Goal: Task Accomplishment & Management: Use online tool/utility

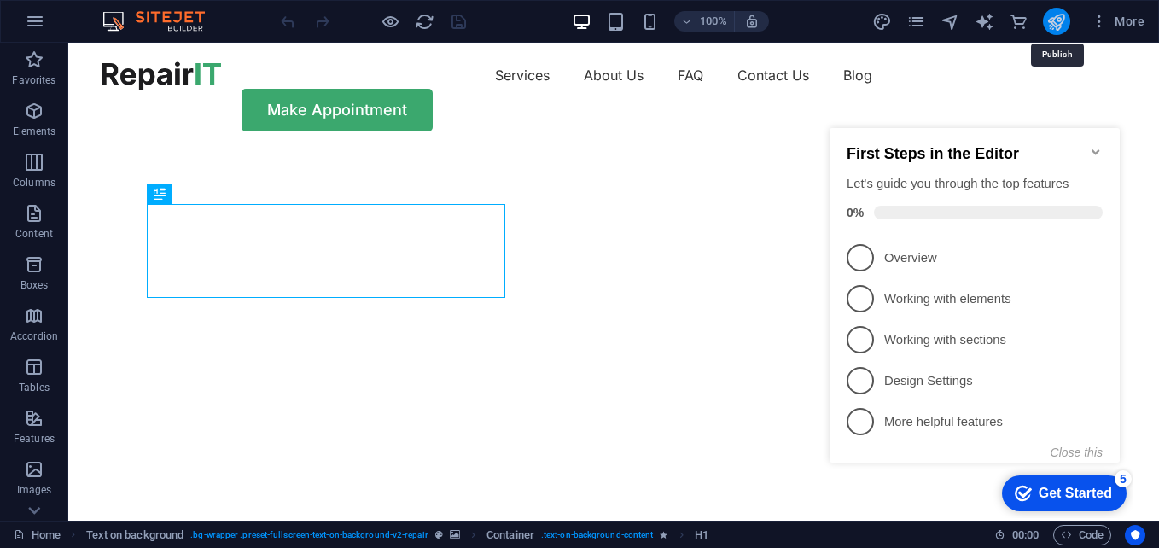
click at [1063, 15] on icon "publish" at bounding box center [1057, 22] width 20 height 20
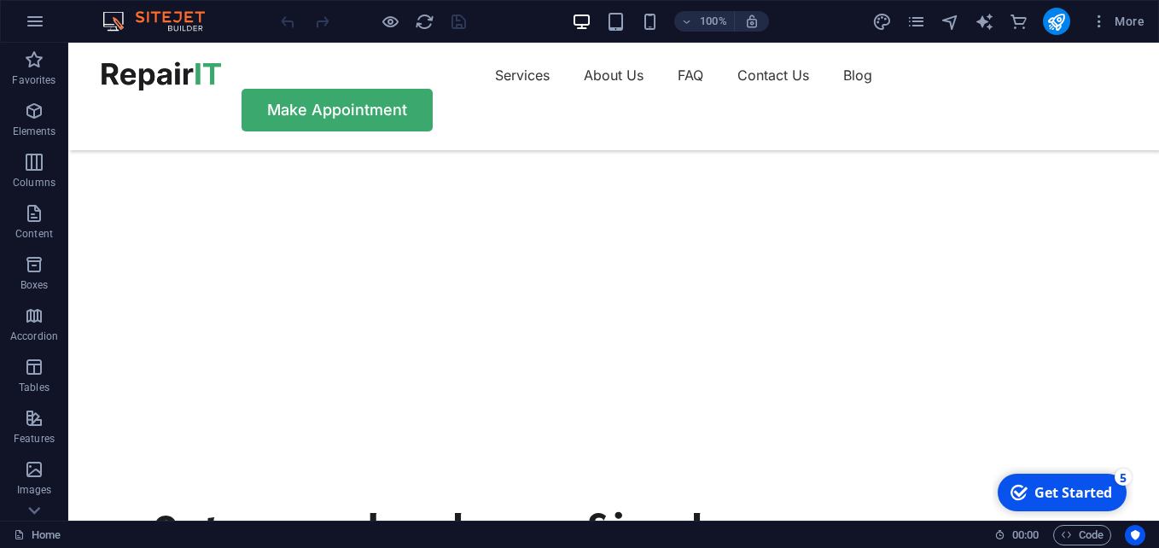
scroll to position [85, 0]
drag, startPoint x: 1056, startPoint y: 482, endPoint x: 1206, endPoint y: 840, distance: 388.0
click at [1055, 481] on div "checkmark Get Started 5" at bounding box center [1062, 493] width 129 height 38
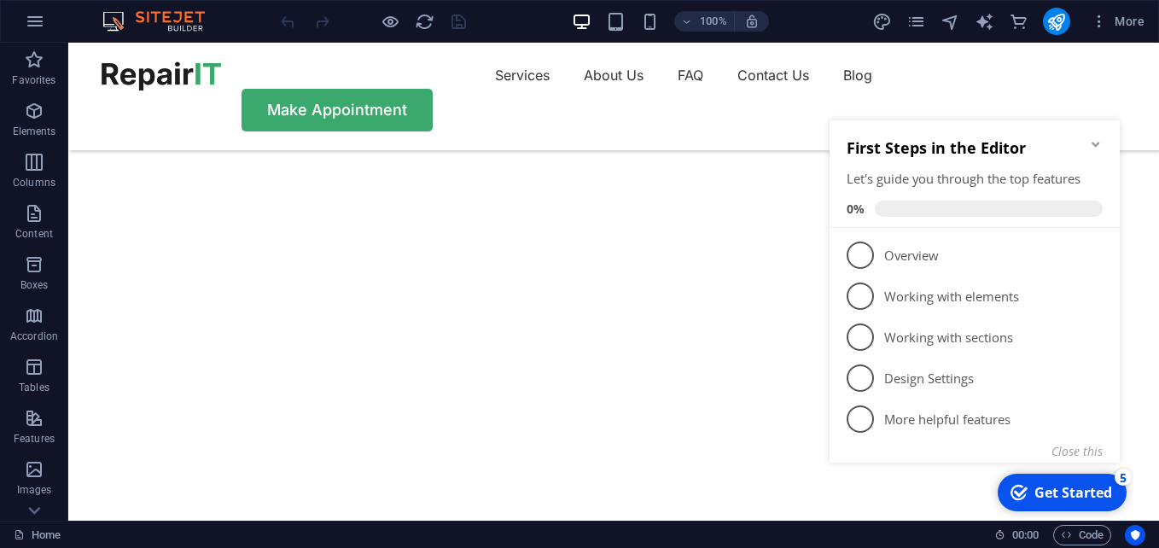
click at [860, 260] on span "1" at bounding box center [860, 255] width 27 height 27
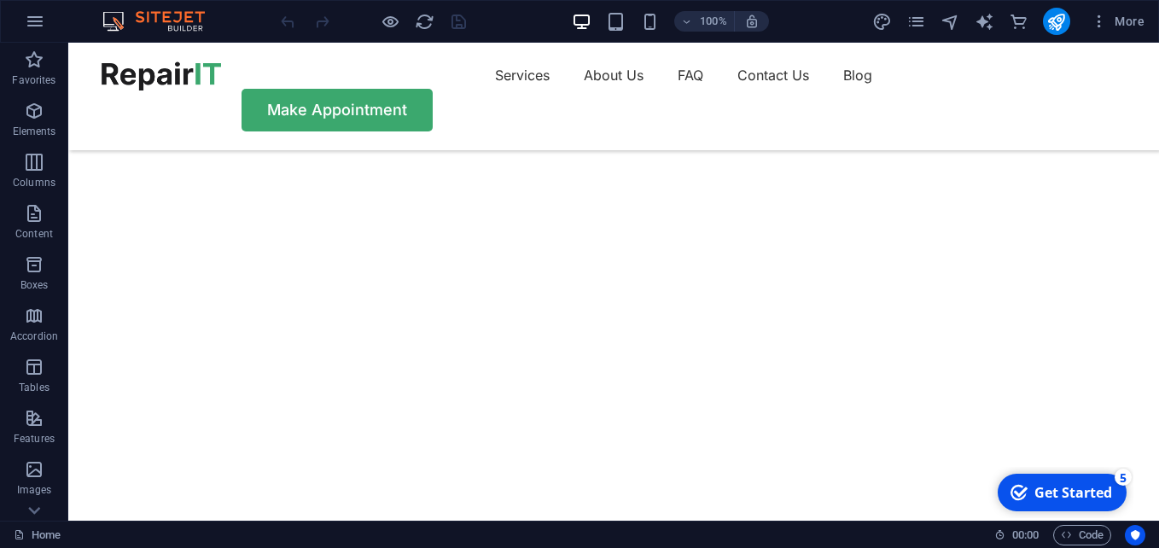
scroll to position [0, 0]
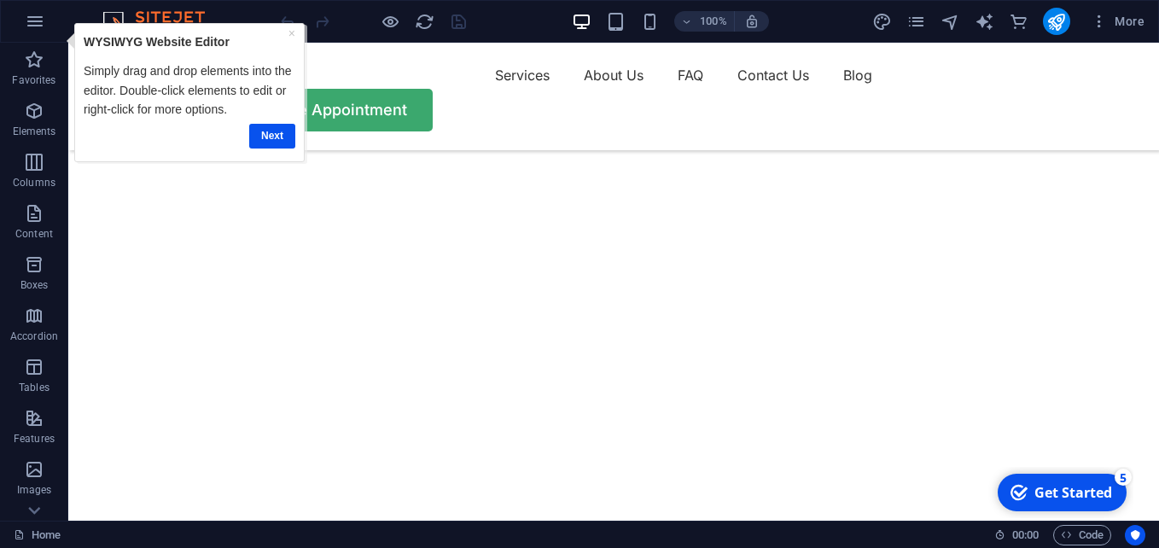
click at [1064, 483] on div "checkmark Get Started 5" at bounding box center [1062, 493] width 129 height 38
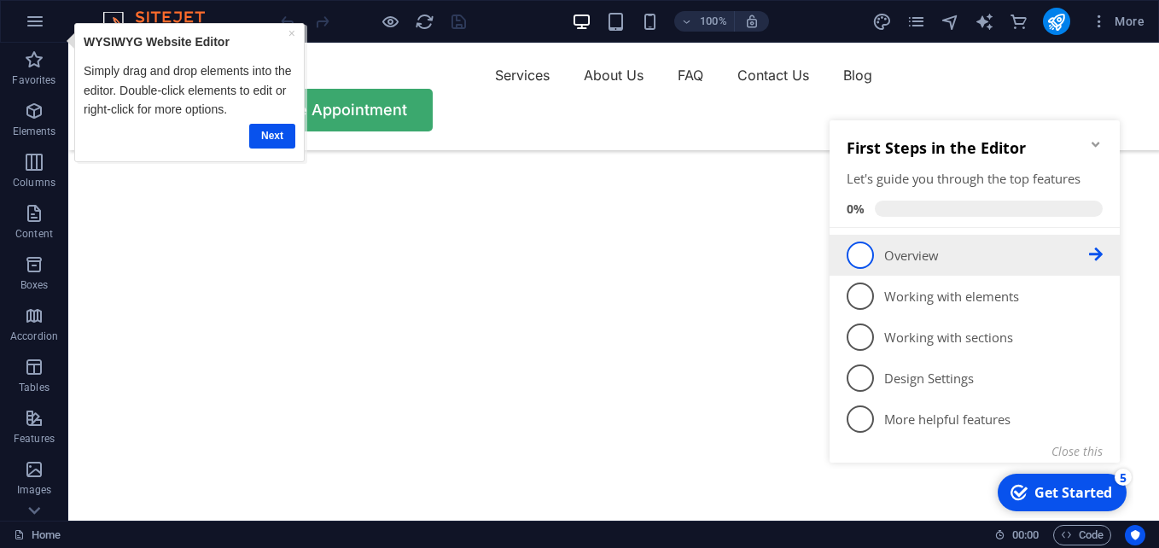
click at [865, 253] on span "1" at bounding box center [860, 255] width 27 height 27
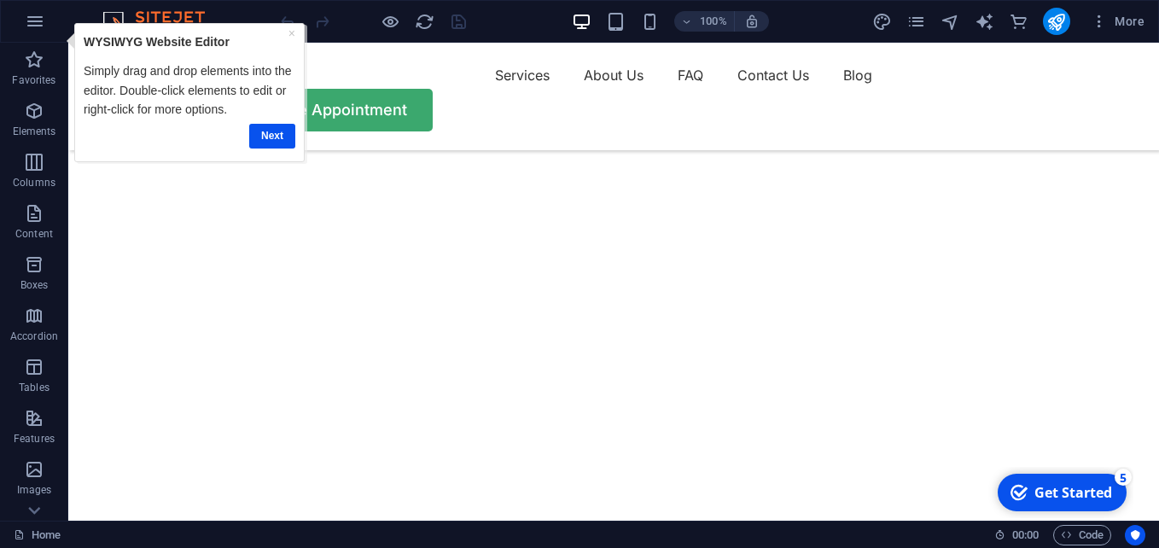
click at [1054, 499] on div "Get Started" at bounding box center [1074, 492] width 78 height 19
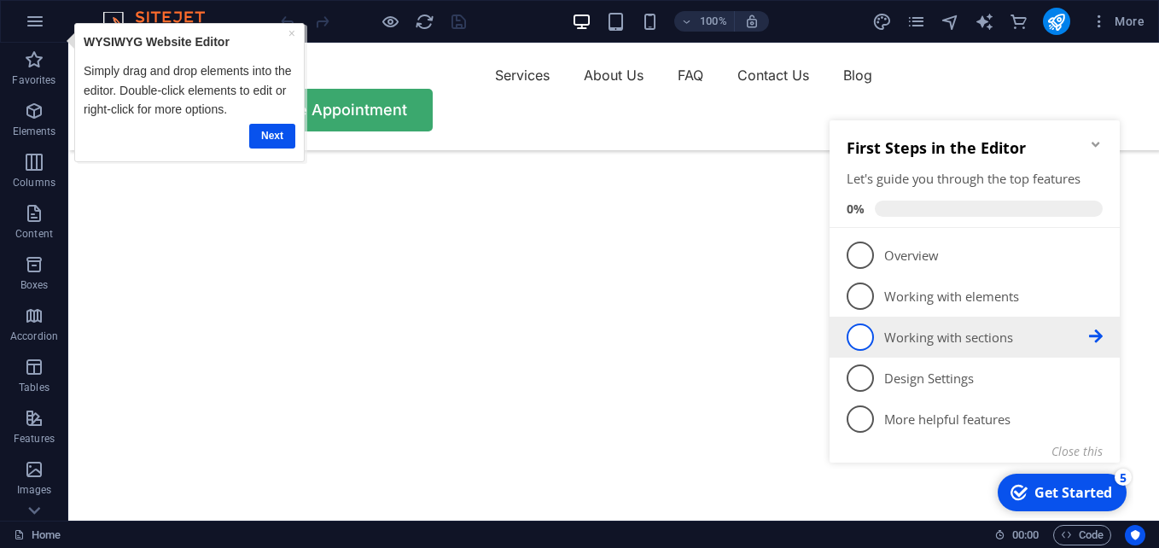
click at [859, 341] on span "3" at bounding box center [860, 337] width 27 height 27
